Goal: Register for event/course

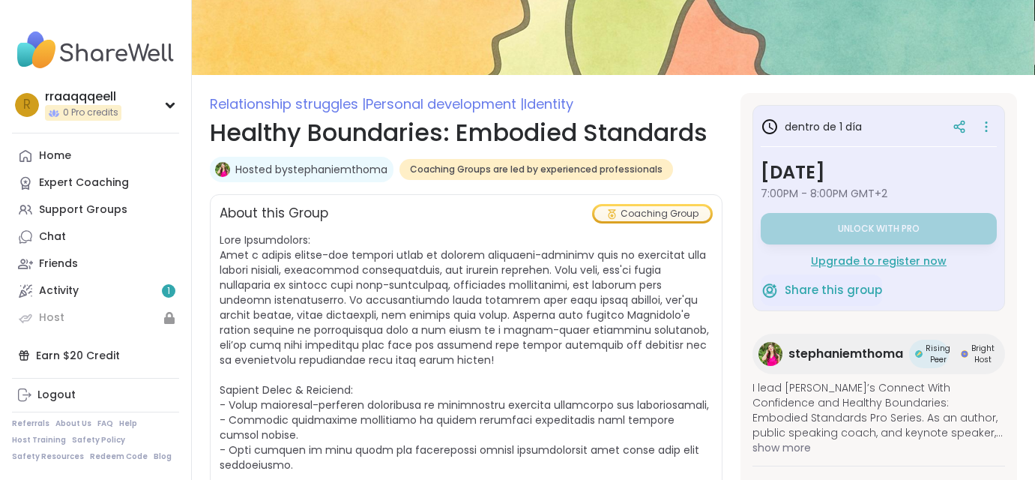
scroll to position [131, 0]
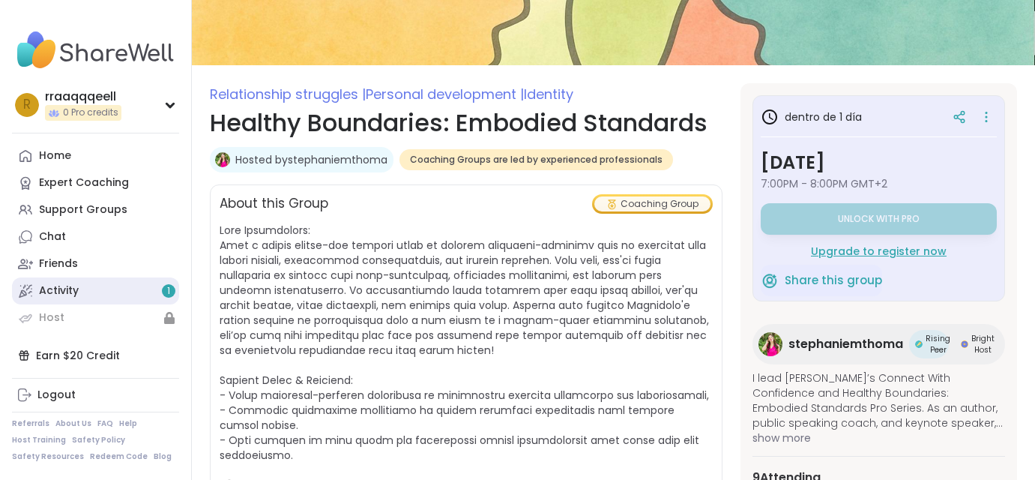
click at [64, 284] on div "Activity 1" at bounding box center [59, 290] width 40 height 15
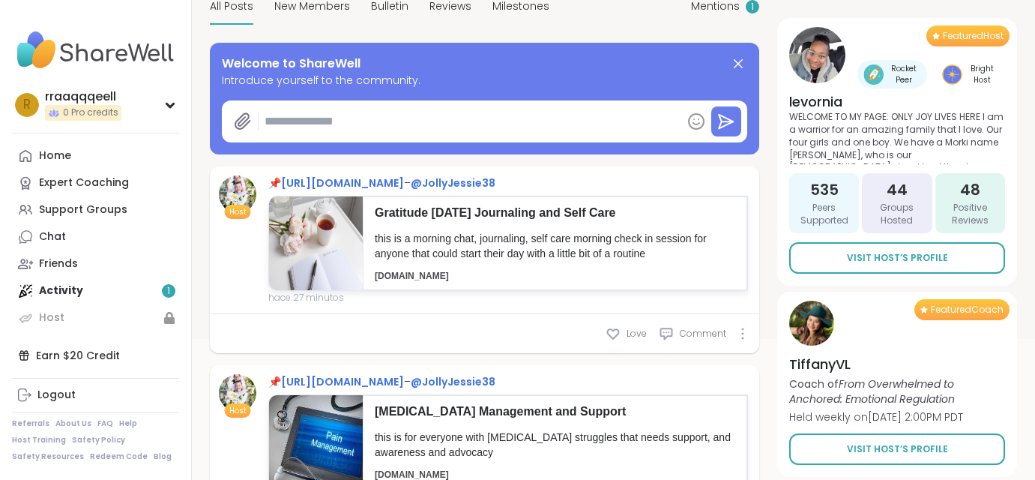
scroll to position [178, 0]
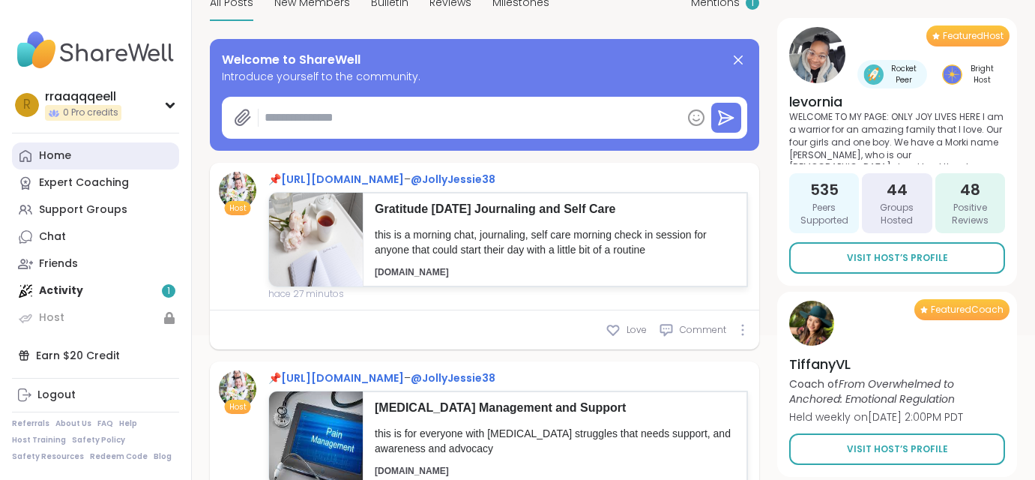
click at [76, 154] on link "Home" at bounding box center [95, 155] width 167 height 27
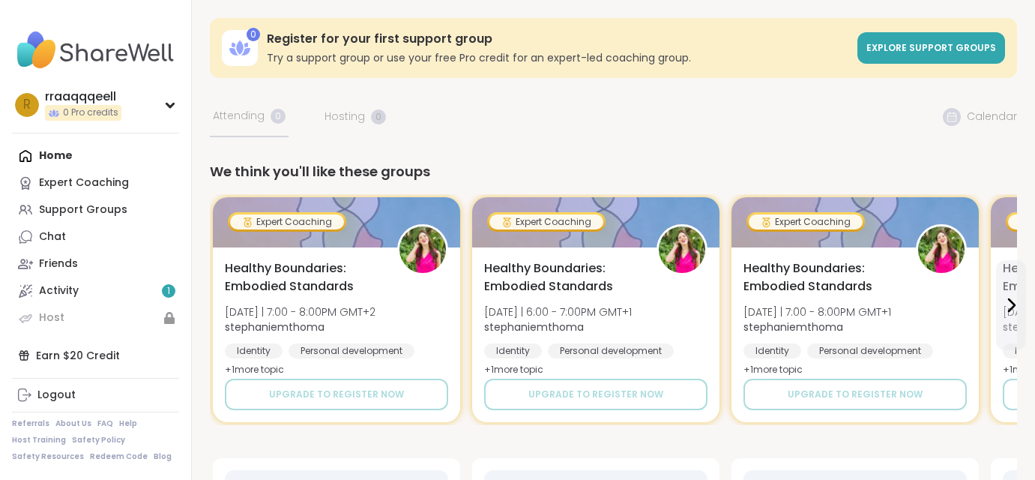
click at [503, 48] on div "Register for your first support group Try a support group or use your free Pro …" at bounding box center [558, 48] width 582 height 34
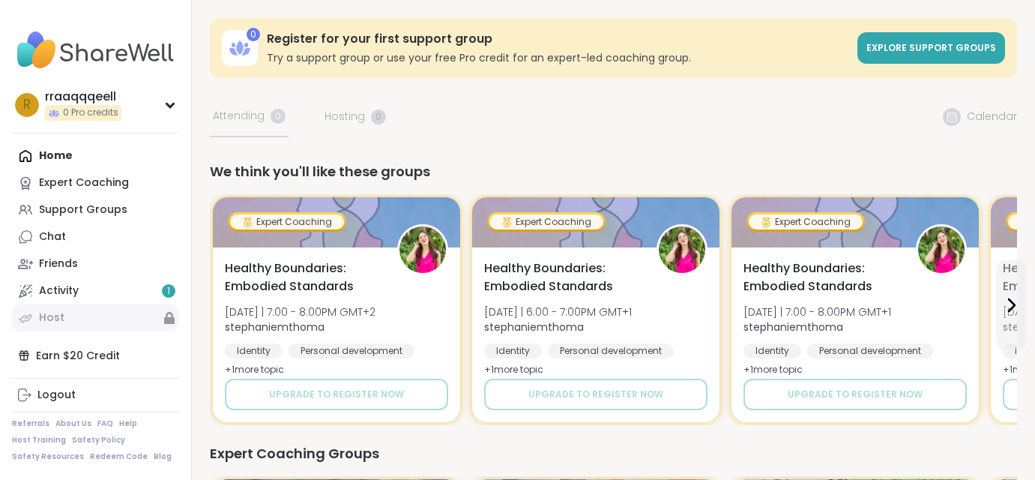
click at [136, 314] on link "Host" at bounding box center [95, 317] width 167 height 27
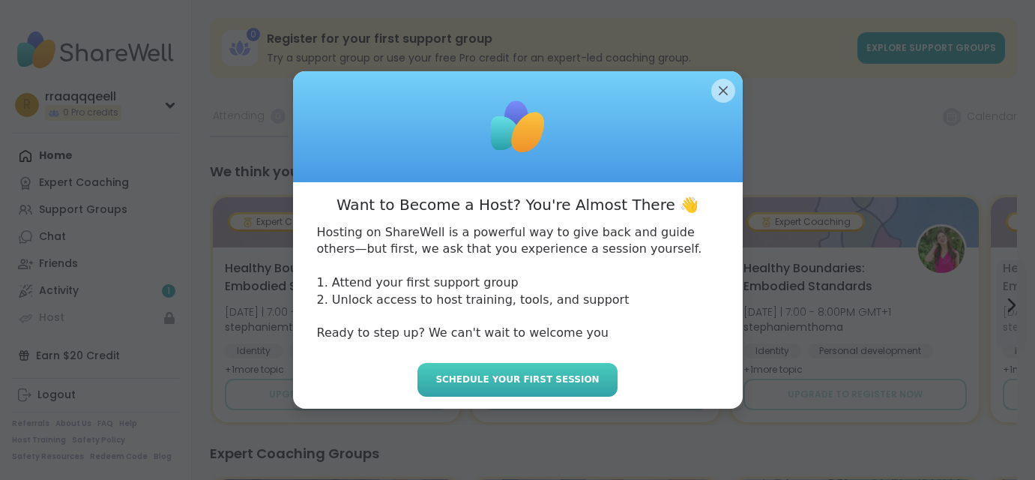
click at [561, 369] on button "Schedule your first session" at bounding box center [516, 380] width 199 height 34
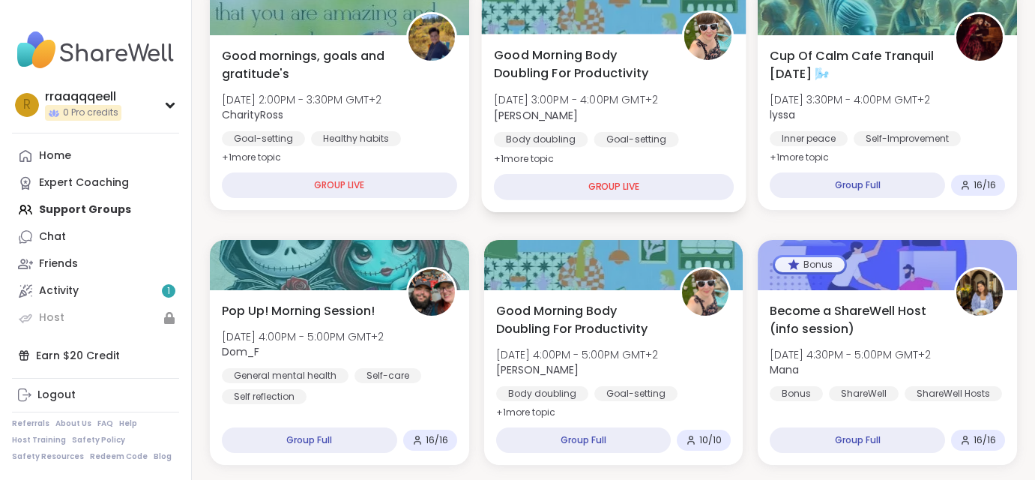
scroll to position [287, 0]
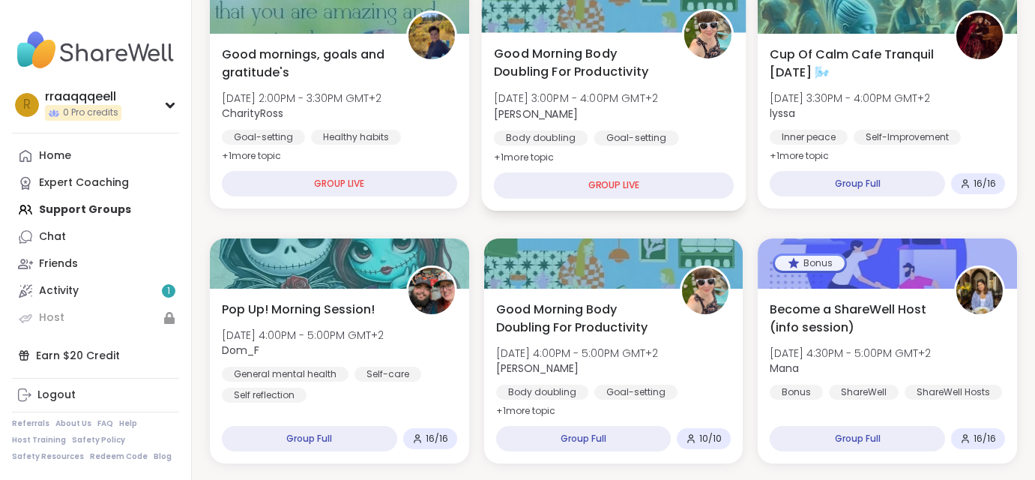
click at [617, 104] on span "[DATE] 3:00PM - 4:00PM GMT+2" at bounding box center [576, 98] width 164 height 15
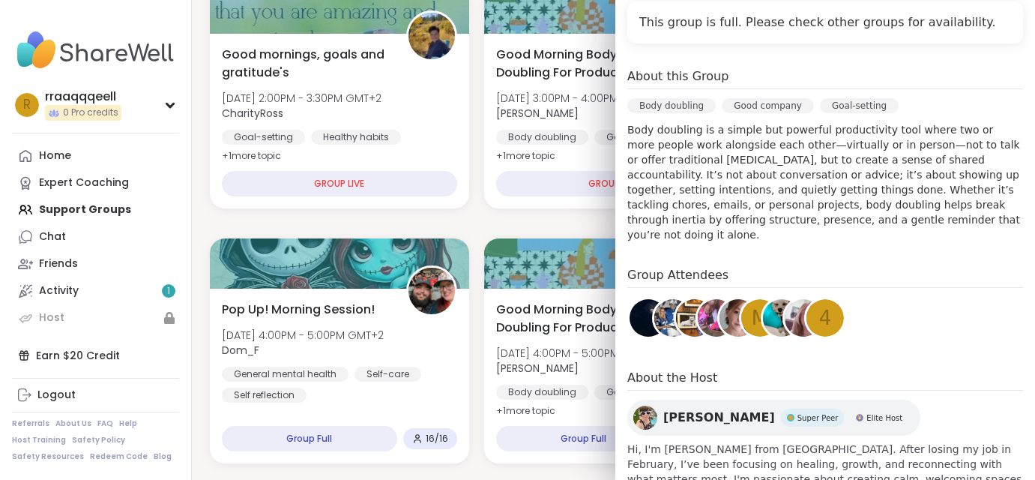
scroll to position [343, 0]
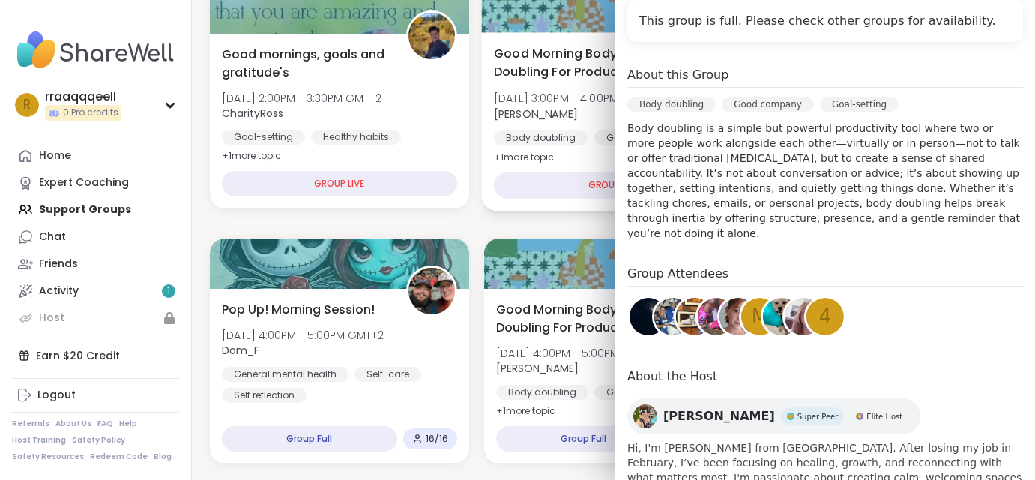
click at [564, 205] on div "Good Morning Body Doubling For Productivity [DATE] 3:00PM - 4:00PM GMT+2 [PERSO…" at bounding box center [613, 121] width 265 height 178
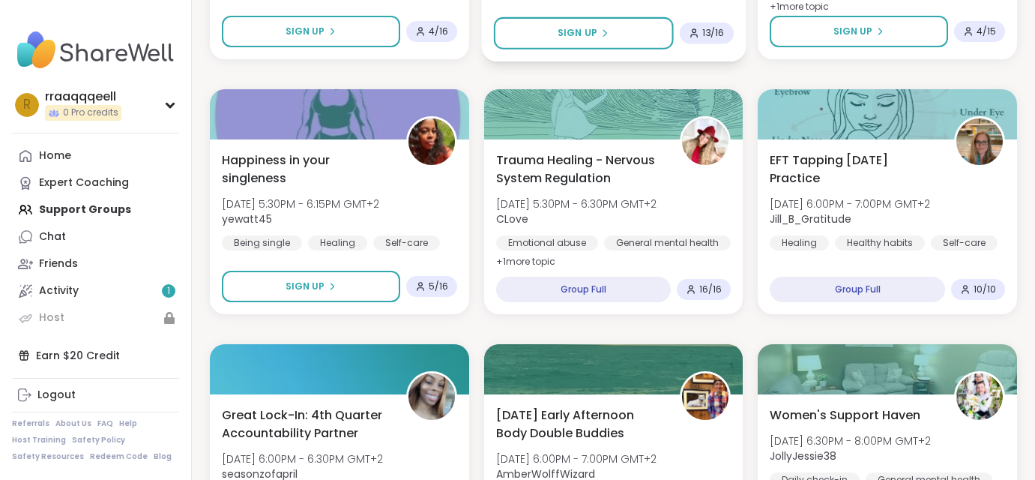
scroll to position [948, 0]
